Goal: Navigation & Orientation: Find specific page/section

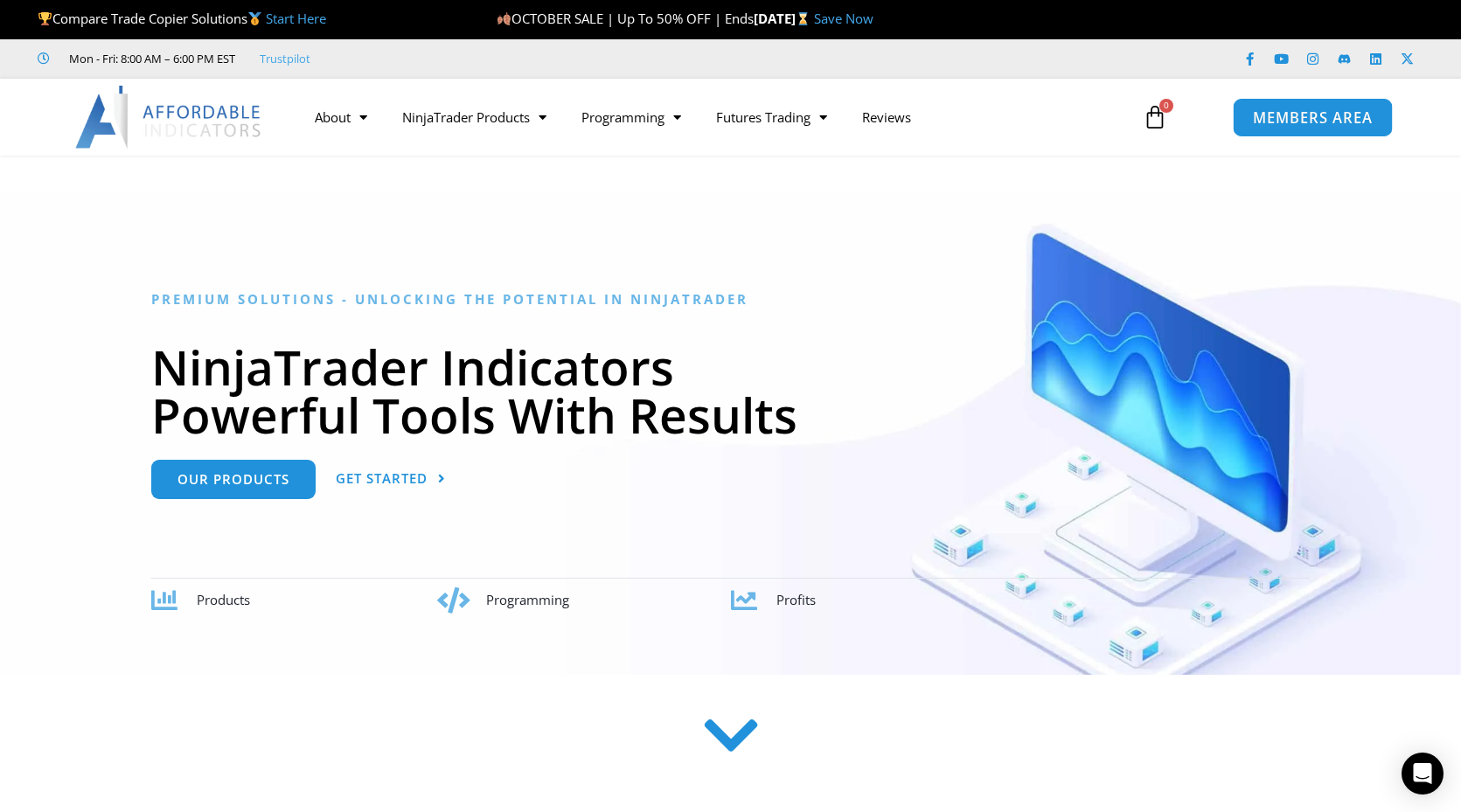
click at [1264, 120] on span "MEMBERS AREA" at bounding box center [1312, 118] width 120 height 15
click at [1299, 124] on span "MEMBERS AREA" at bounding box center [1312, 118] width 120 height 15
click at [1278, 122] on span "MEMBERS AREA" at bounding box center [1312, 118] width 120 height 15
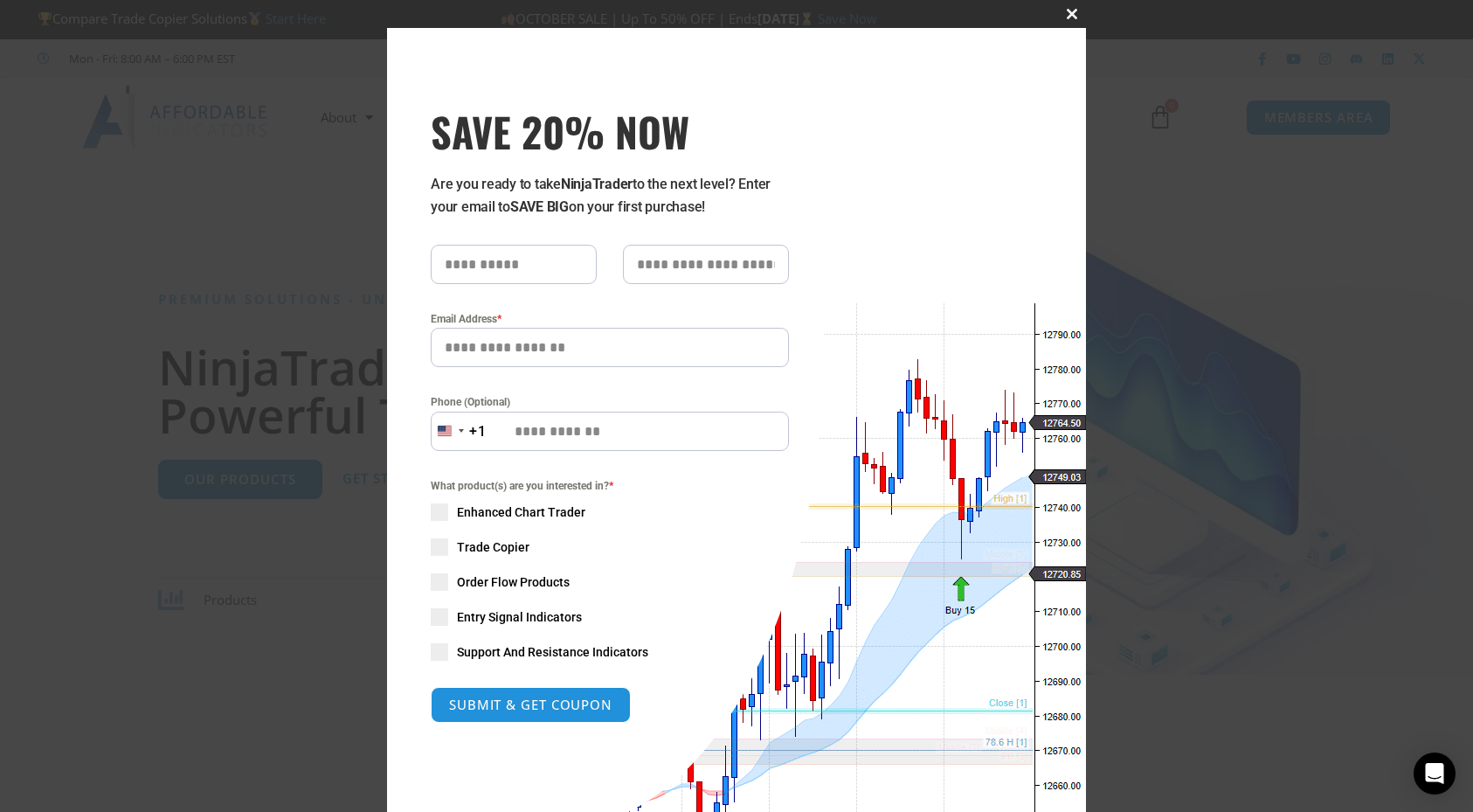
click at [1062, 11] on span "SAVE 20% NOW popup" at bounding box center [1072, 13] width 28 height 10
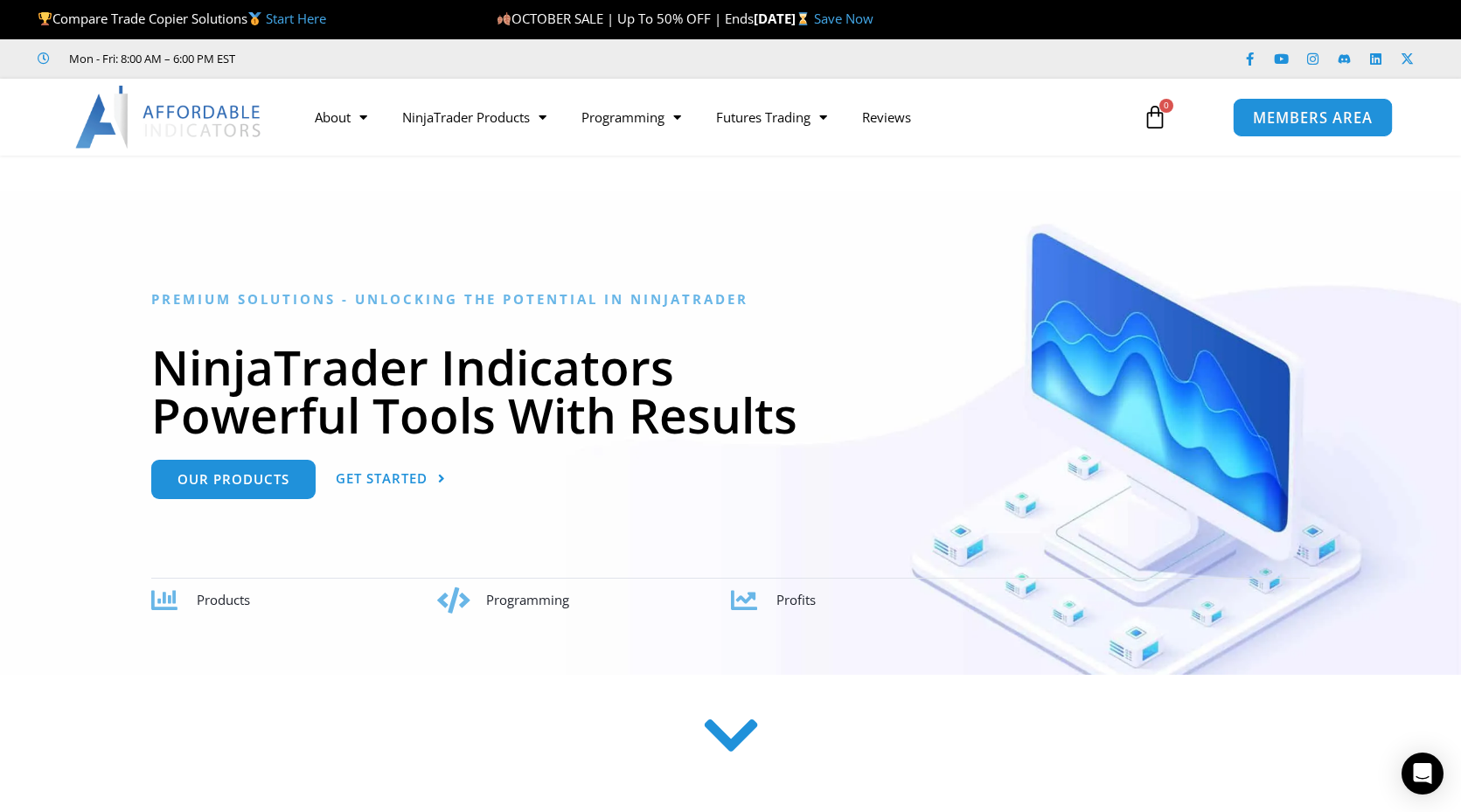
click at [1322, 125] on span "MEMBERS AREA" at bounding box center [1312, 118] width 120 height 15
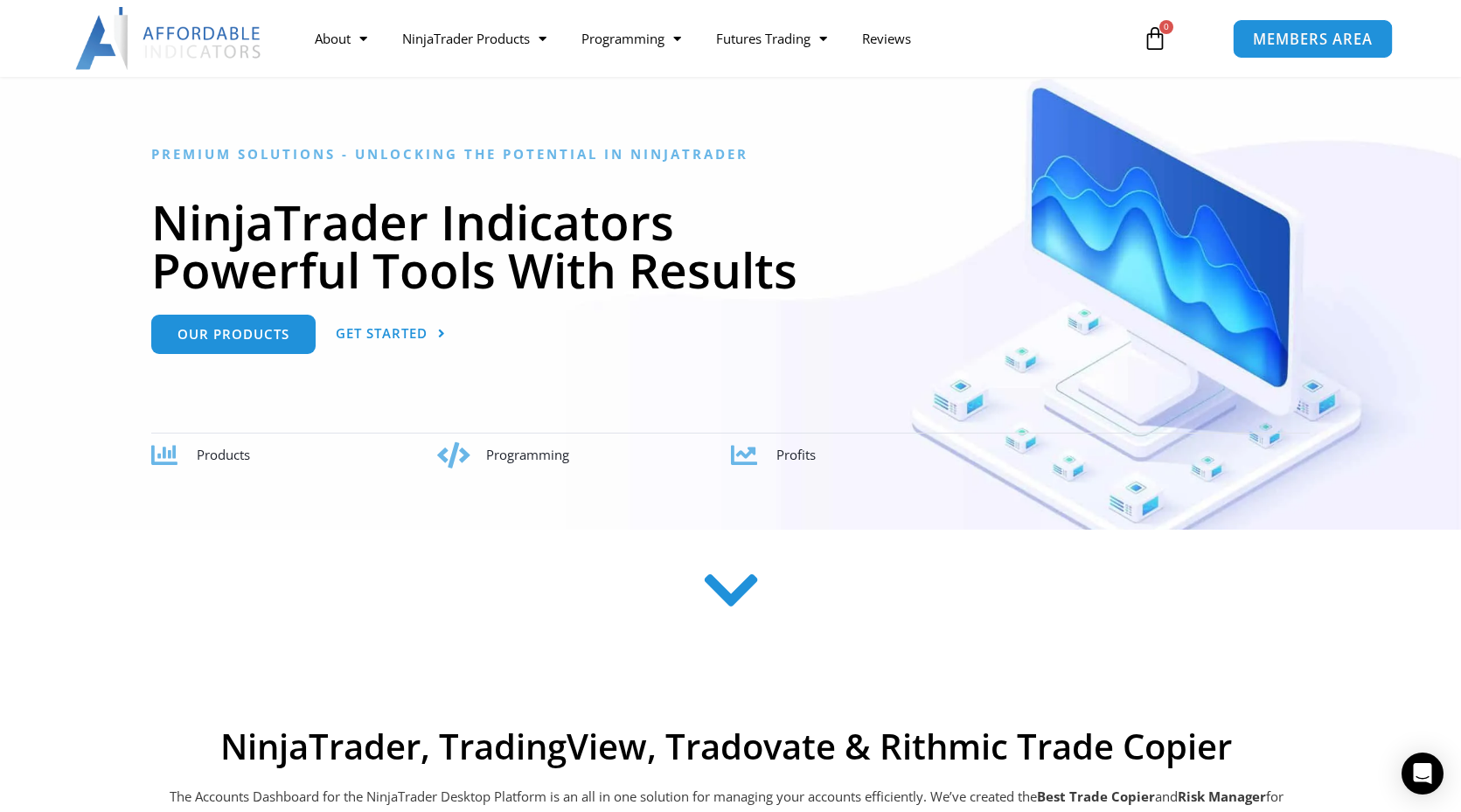
scroll to position [87, 0]
